Goal: Navigation & Orientation: Find specific page/section

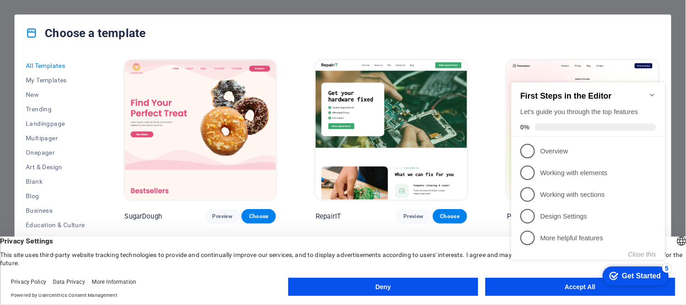
click at [517, 287] on div "checkmark Get Started 5 First Steps in the Editor Let's guide you through the t…" at bounding box center [590, 179] width 165 height 220
click at [653, 91] on icon "Minimize checklist" at bounding box center [652, 94] width 7 height 7
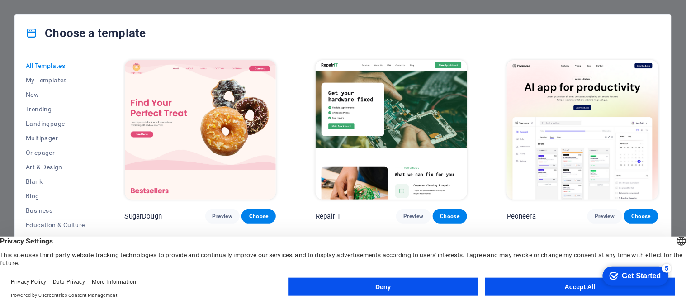
click at [570, 288] on button "Accept All" at bounding box center [580, 287] width 190 height 18
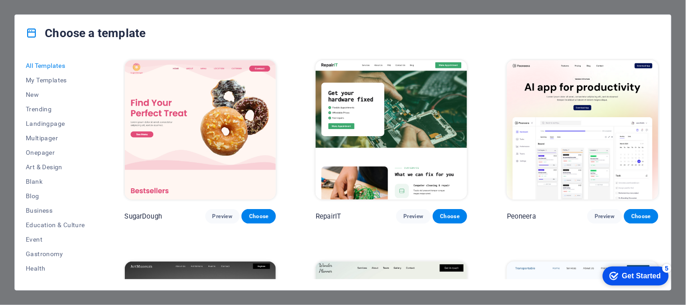
click at [686, 71] on div "Choose a template All Templates My Templates New Trending Landingpage Multipage…" at bounding box center [343, 152] width 686 height 305
click at [681, 73] on div "Choose a template All Templates My Templates New Trending Landingpage Multipage…" at bounding box center [343, 152] width 686 height 305
